Goal: Task Accomplishment & Management: Manage account settings

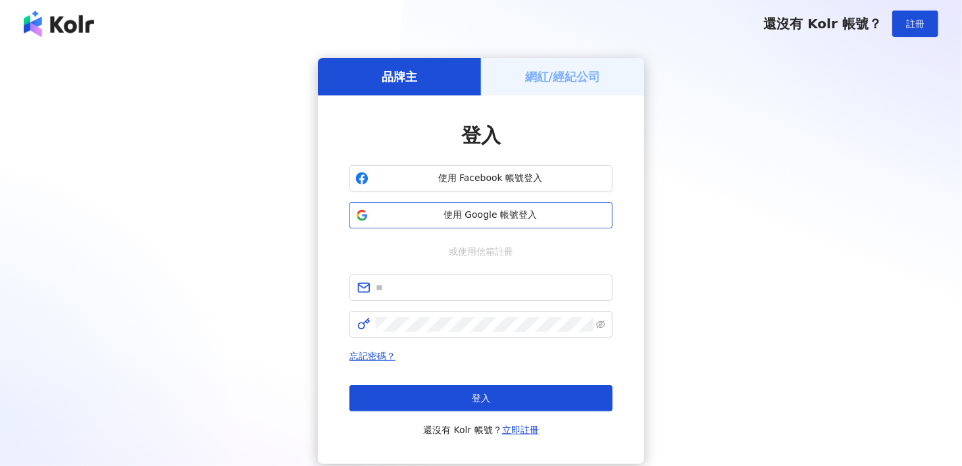
click at [480, 211] on span "使用 Google 帳號登入" at bounding box center [490, 215] width 233 height 13
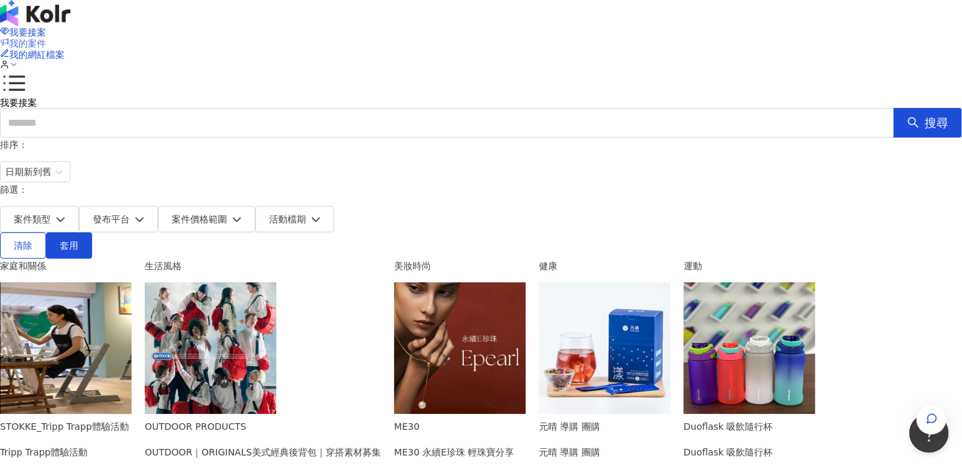
click at [46, 38] on span "我的案件" at bounding box center [27, 43] width 37 height 11
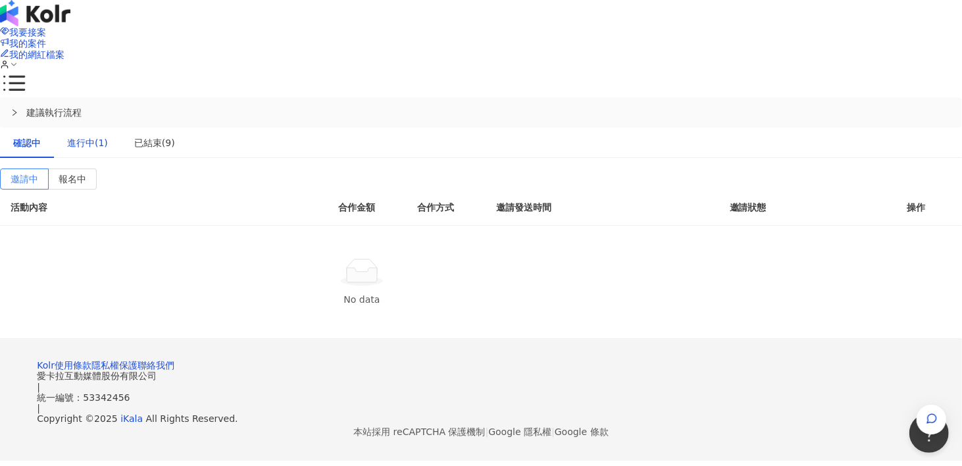
click at [108, 136] on div "進行中(1)" at bounding box center [87, 143] width 41 height 14
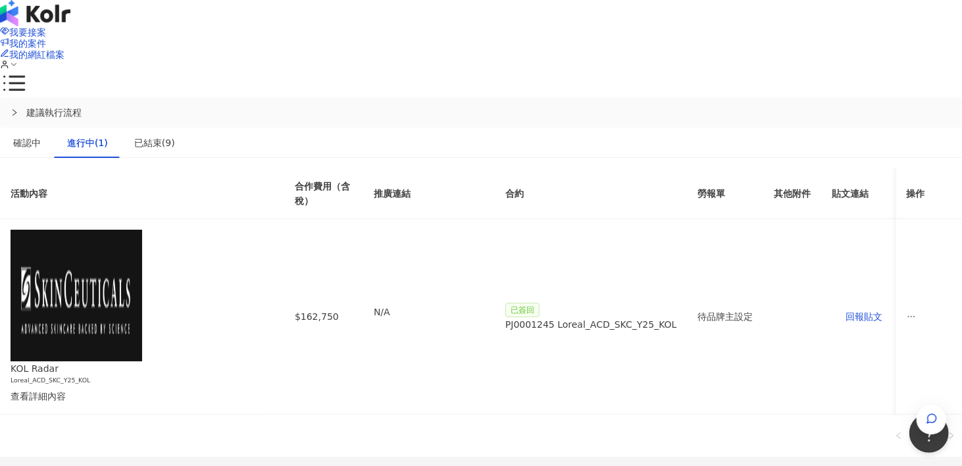
click at [9, 60] on icon at bounding box center [4, 64] width 9 height 9
click at [824, 76] on link "帳務資訊" at bounding box center [842, 78] width 37 height 11
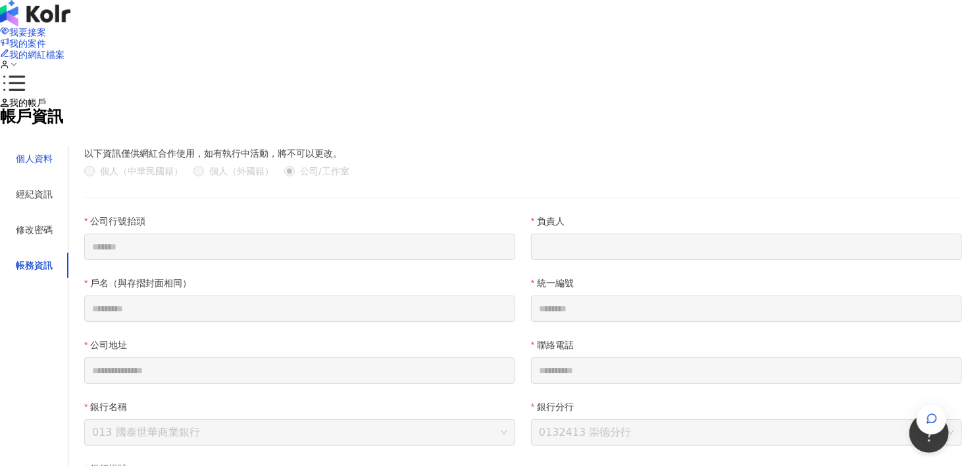
click at [53, 166] on div "個人資料" at bounding box center [34, 158] width 37 height 14
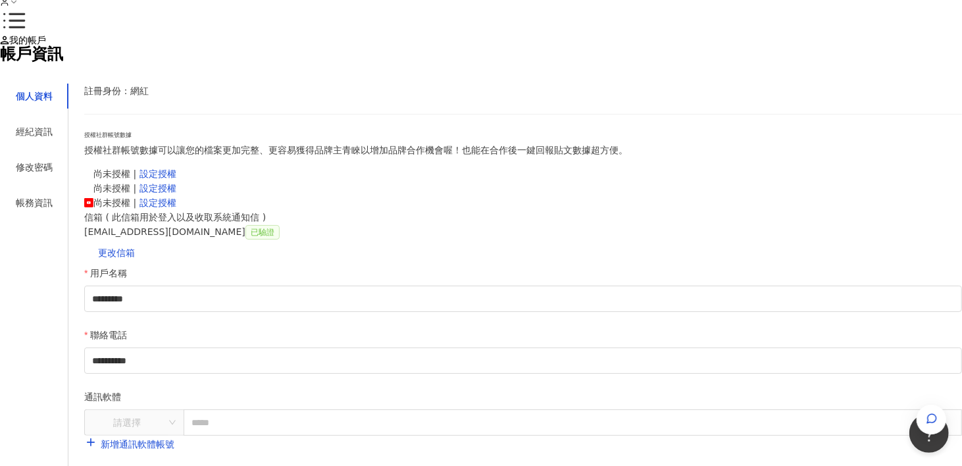
scroll to position [66, 0]
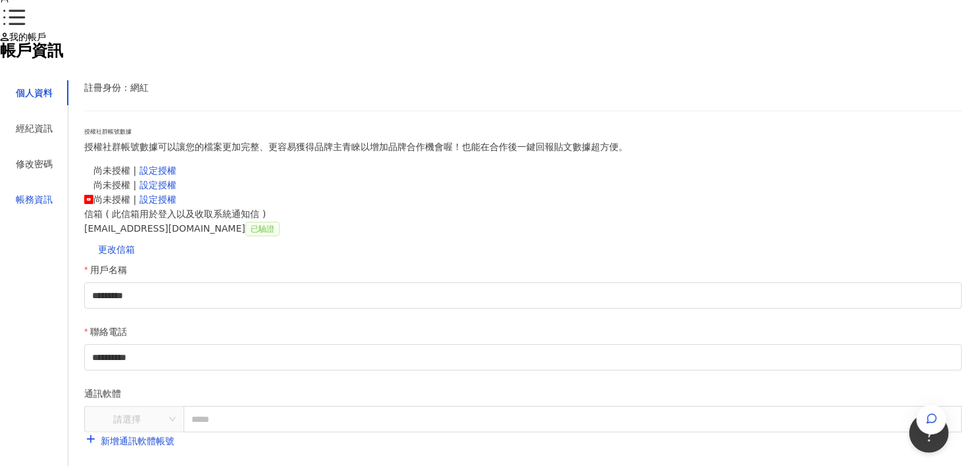
click at [53, 207] on div "帳務資訊" at bounding box center [34, 199] width 37 height 14
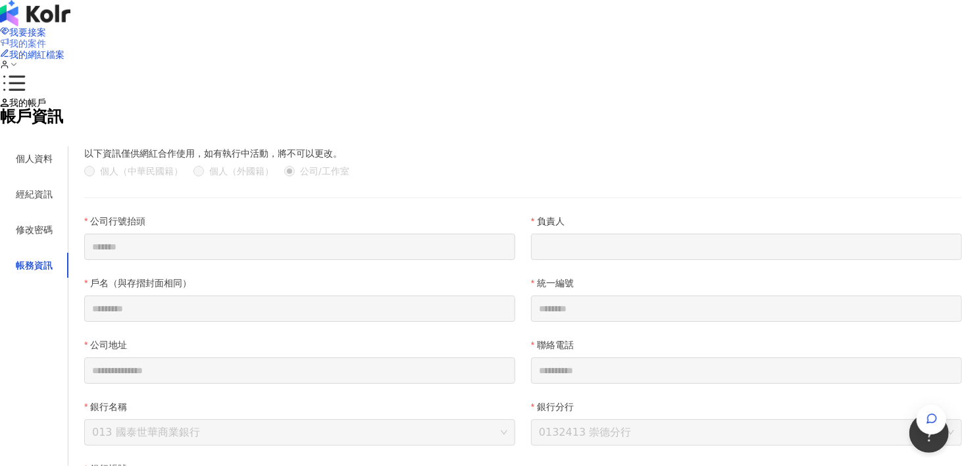
click at [46, 38] on span "我的案件" at bounding box center [27, 43] width 37 height 11
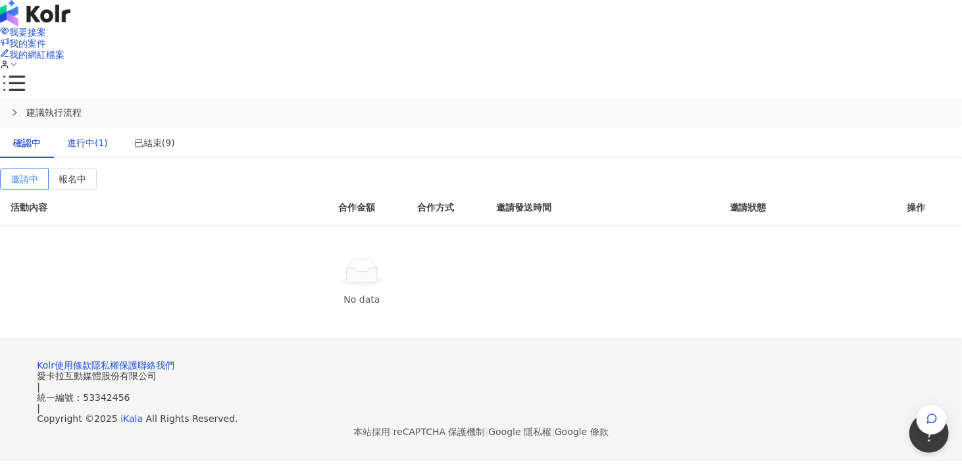
click at [108, 136] on div "進行中(1)" at bounding box center [87, 143] width 41 height 14
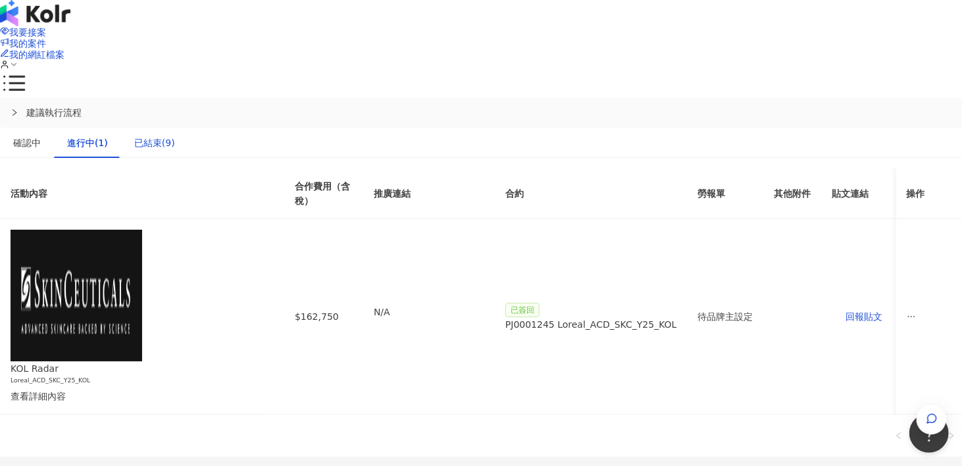
click at [175, 136] on div "已結束(9)" at bounding box center [154, 143] width 41 height 14
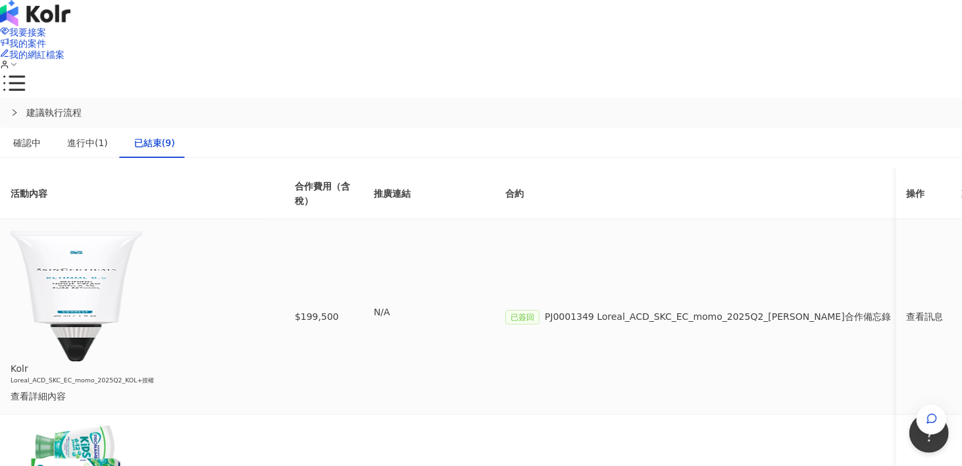
click at [907, 309] on div "查看訊息" at bounding box center [929, 316] width 45 height 14
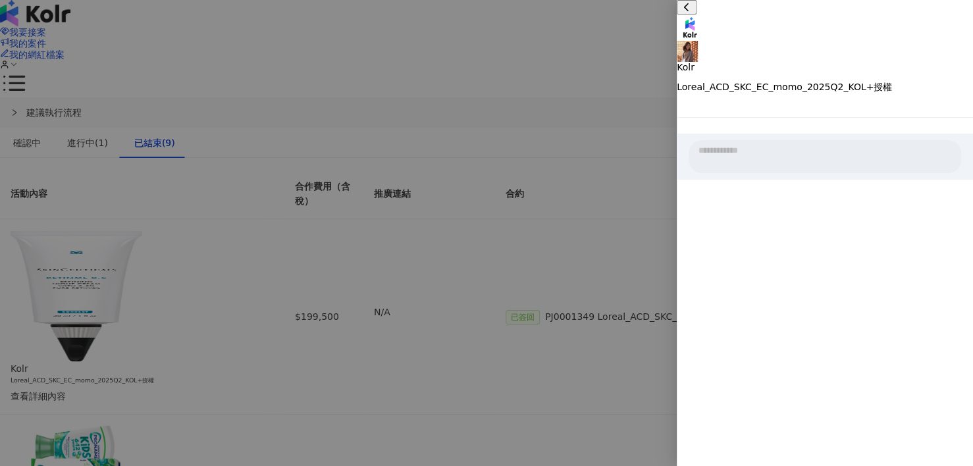
click at [646, 191] on div at bounding box center [486, 233] width 973 height 466
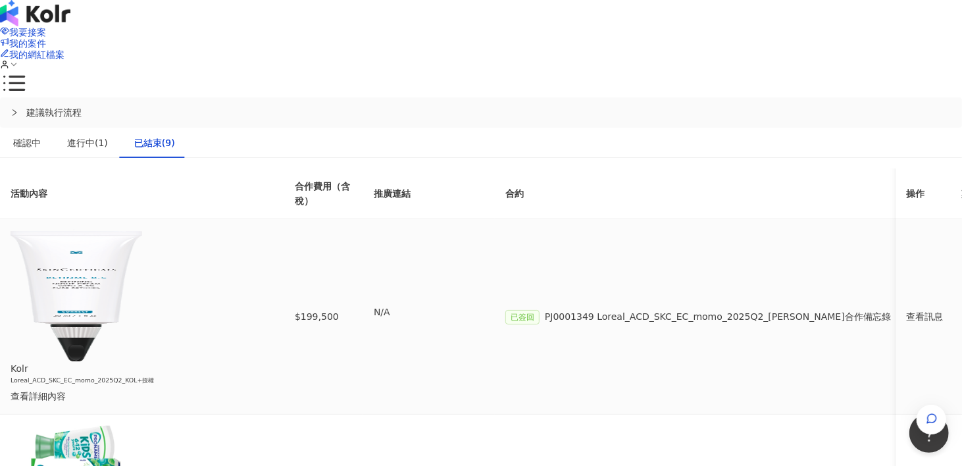
click at [698, 311] on span "PJ0001349 Loreal_ACD_SKC_EC_momo_2025Q2_[PERSON_NAME]合作備忘錄" at bounding box center [718, 316] width 346 height 11
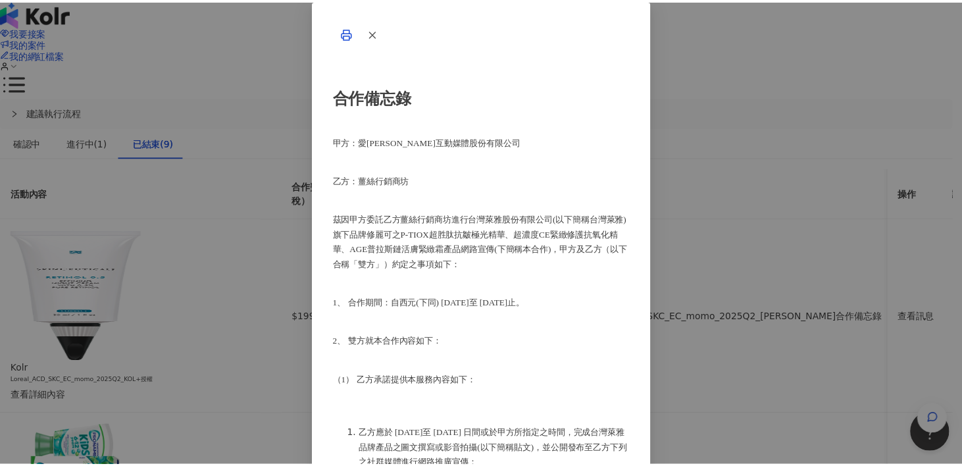
scroll to position [197, 0]
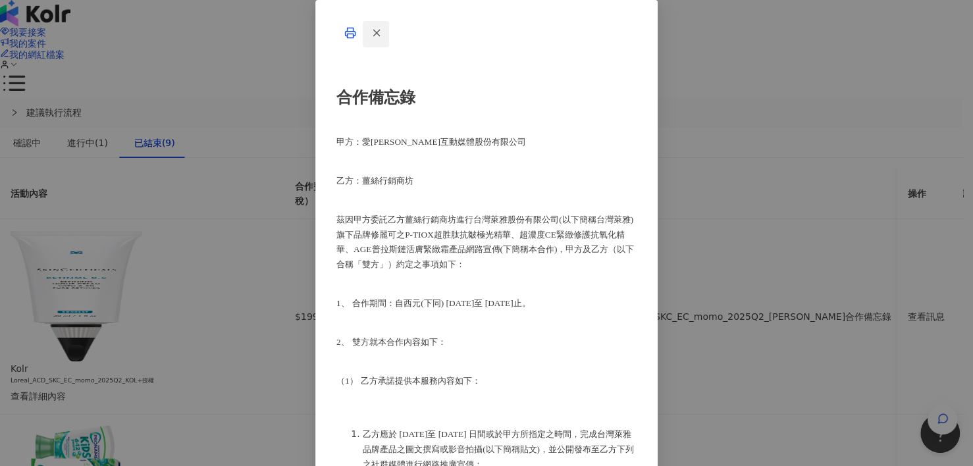
click at [382, 39] on icon "button" at bounding box center [376, 33] width 12 height 12
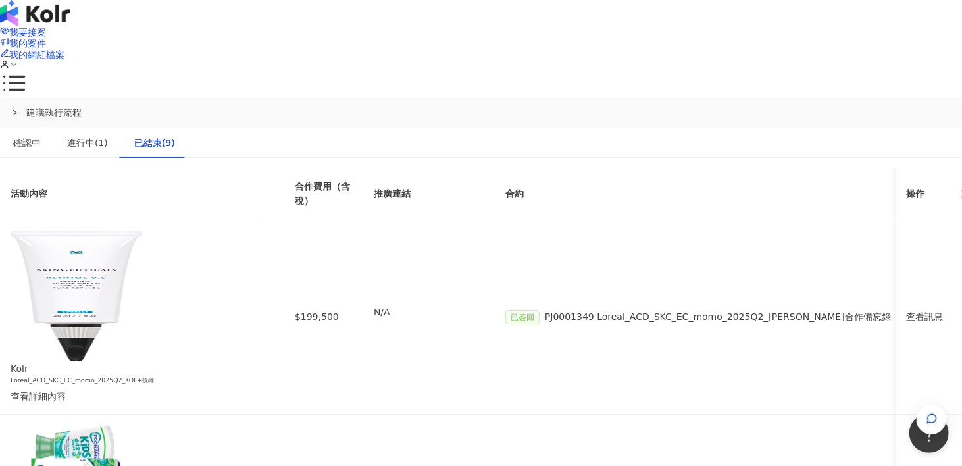
click at [70, 26] on img at bounding box center [35, 13] width 70 height 26
